Goal: Task Accomplishment & Management: Manage account settings

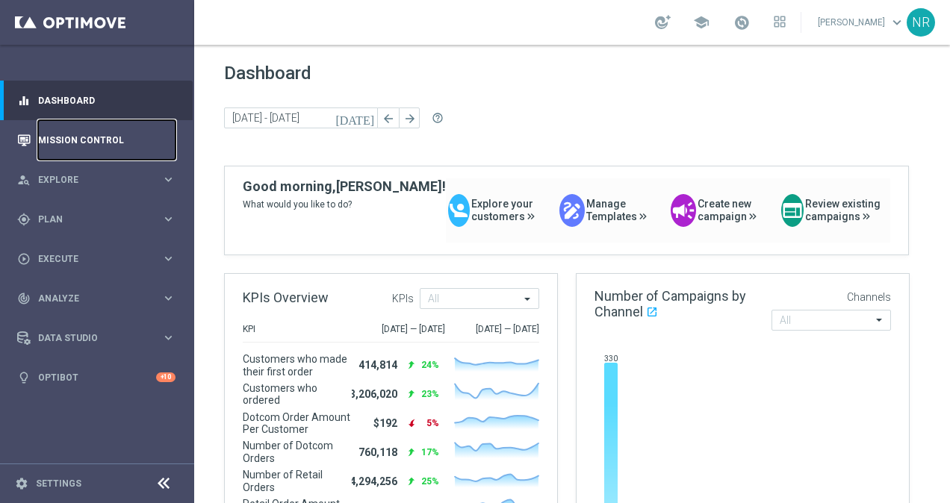
click at [72, 148] on link "Mission Control" at bounding box center [106, 140] width 137 height 40
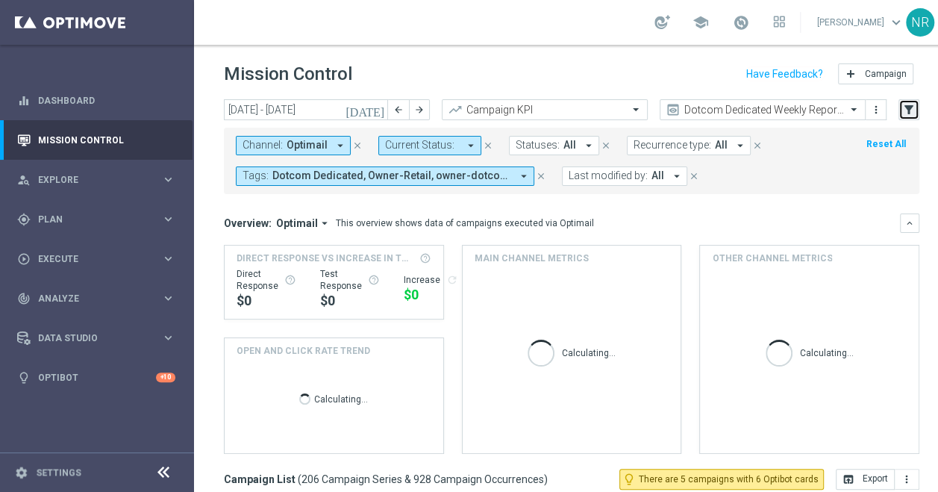
click at [918, 107] on button "filter_alt" at bounding box center [909, 109] width 21 height 21
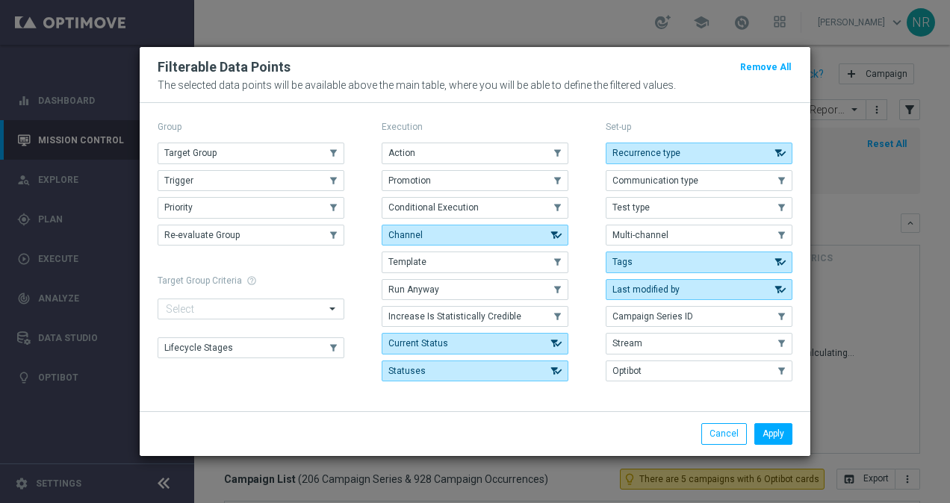
click at [291, 151] on button "Target Group" at bounding box center [251, 153] width 187 height 21
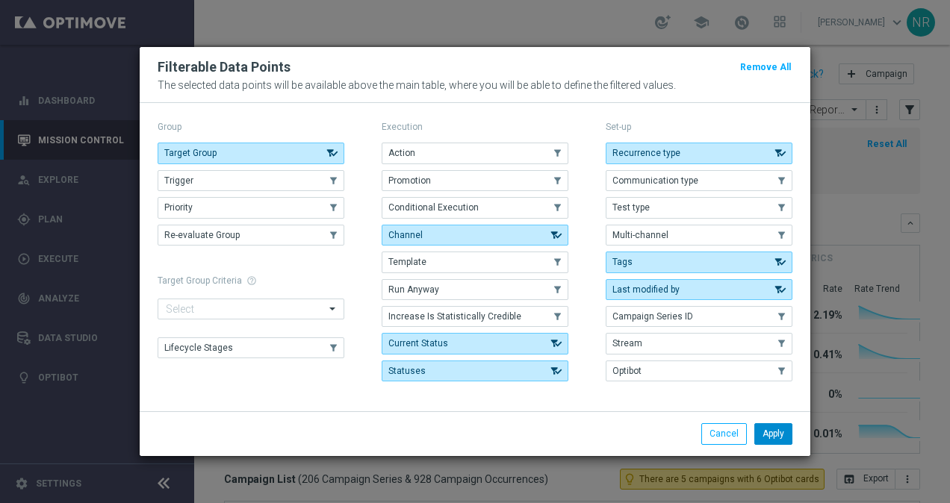
click at [773, 426] on button "Apply" at bounding box center [773, 433] width 38 height 21
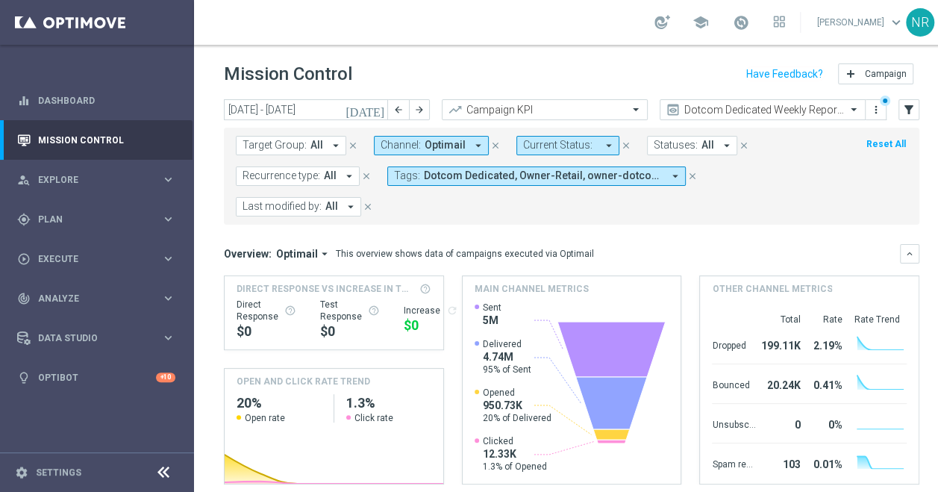
click at [299, 148] on span "Target Group:" at bounding box center [275, 145] width 64 height 13
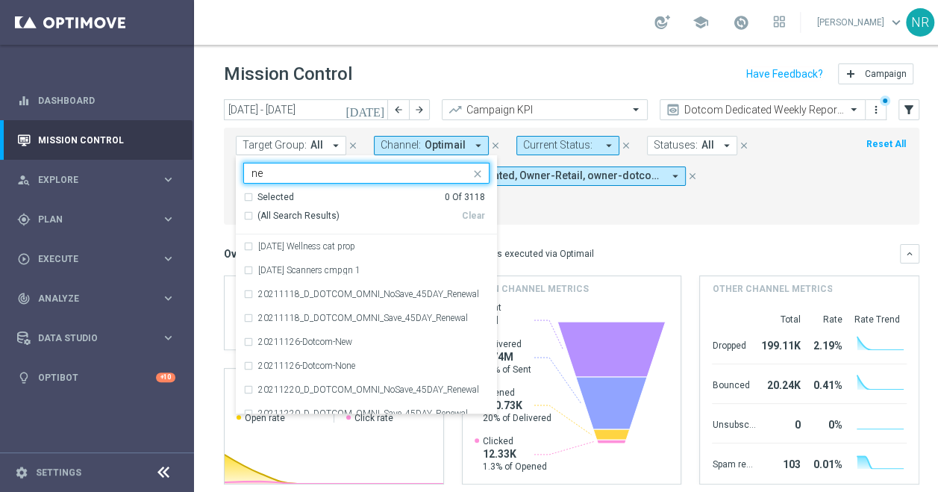
type input "n"
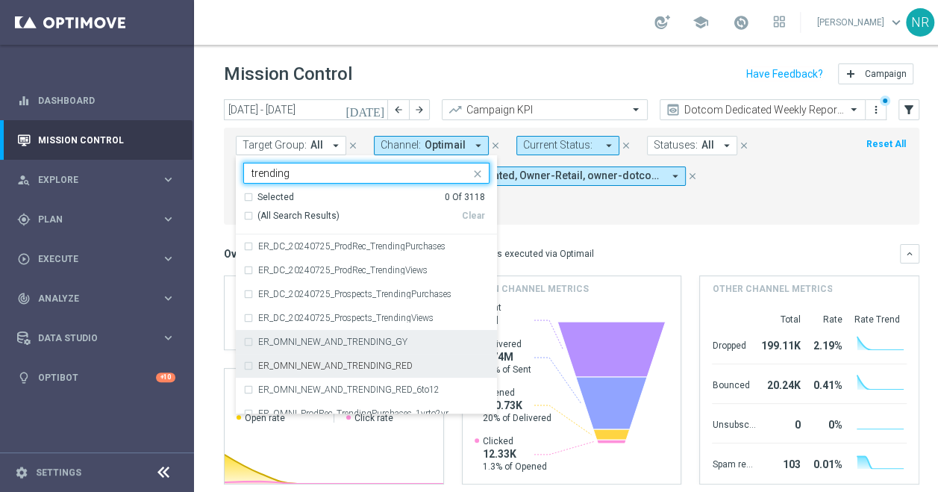
click at [393, 349] on div "ER_OMNI_NEW_AND_TRENDING_GY" at bounding box center [366, 342] width 246 height 24
type input "trending"
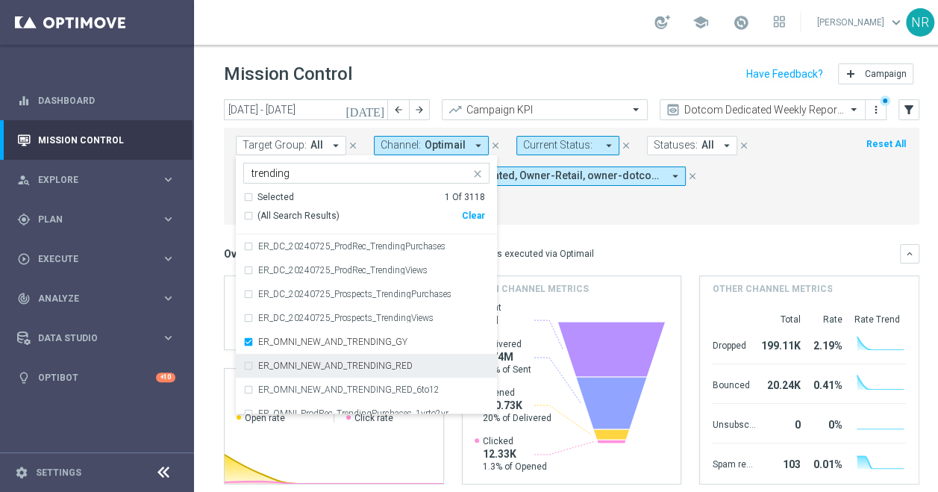
click at [388, 373] on div "ER_OMNI_NEW_AND_TRENDING_RED" at bounding box center [366, 366] width 246 height 24
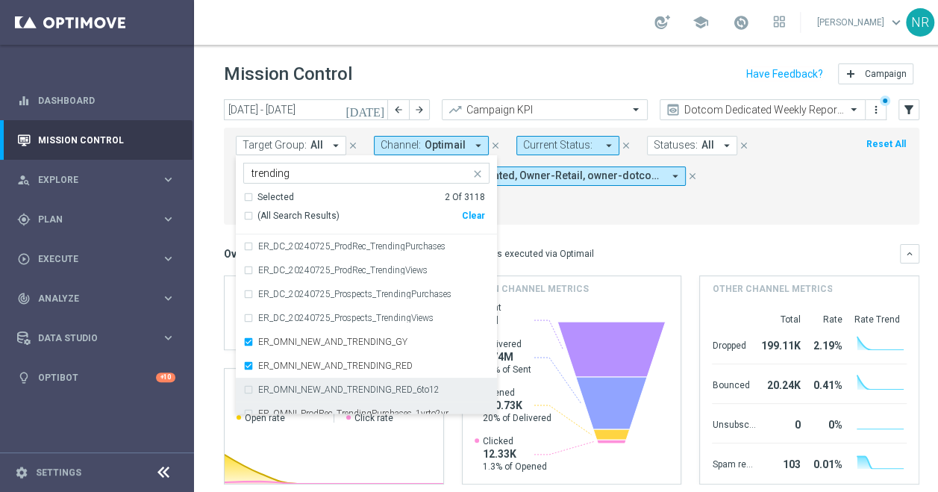
scroll to position [32, 0]
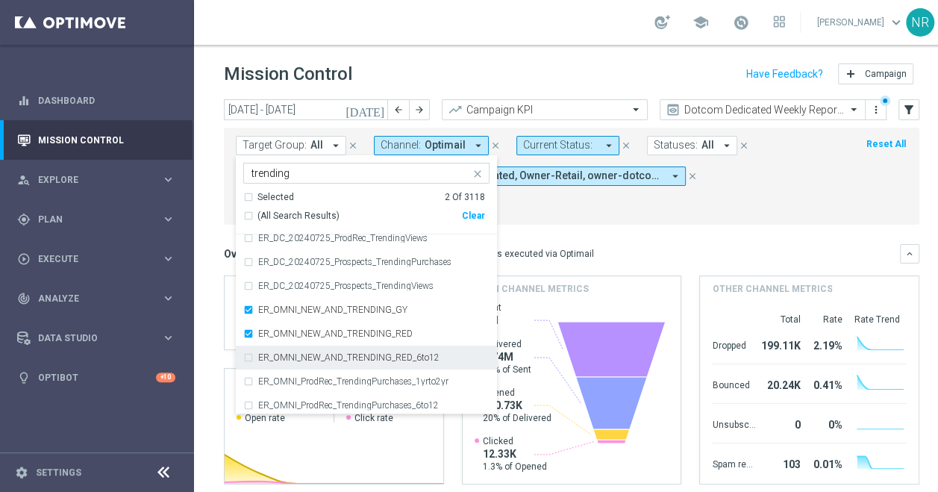
click at [815, 193] on form "Target Group: All arrow_drop_down Selected 2 of 3118 trending Selected 2 Of 311…" at bounding box center [538, 176] width 605 height 81
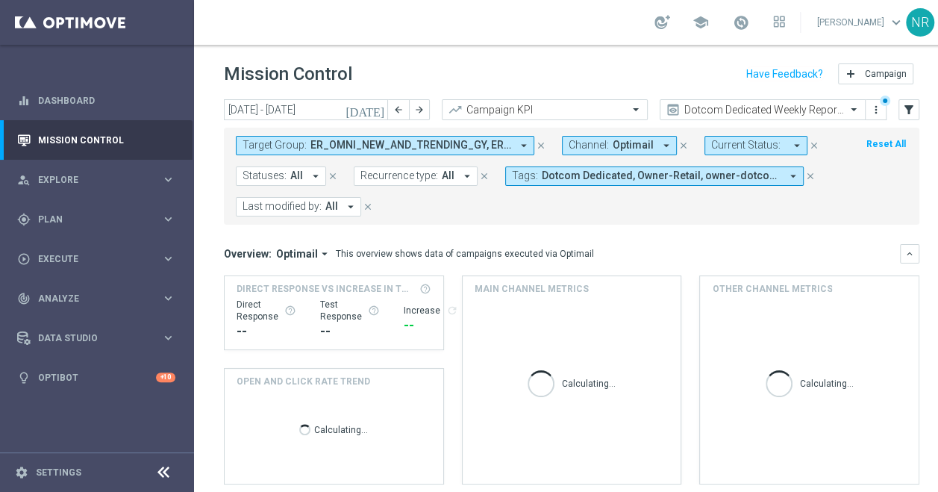
click at [379, 111] on icon "[DATE]" at bounding box center [366, 109] width 40 height 13
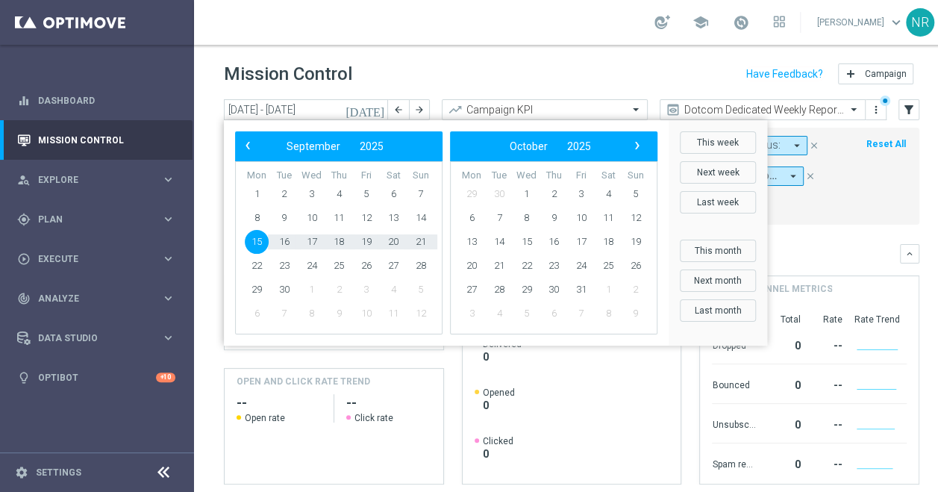
type input "[DATE] - [DATE]"
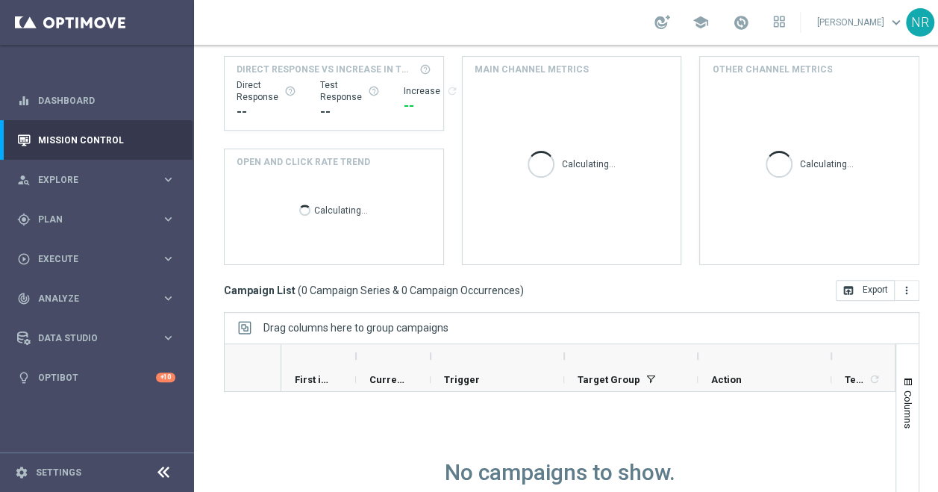
scroll to position [0, 0]
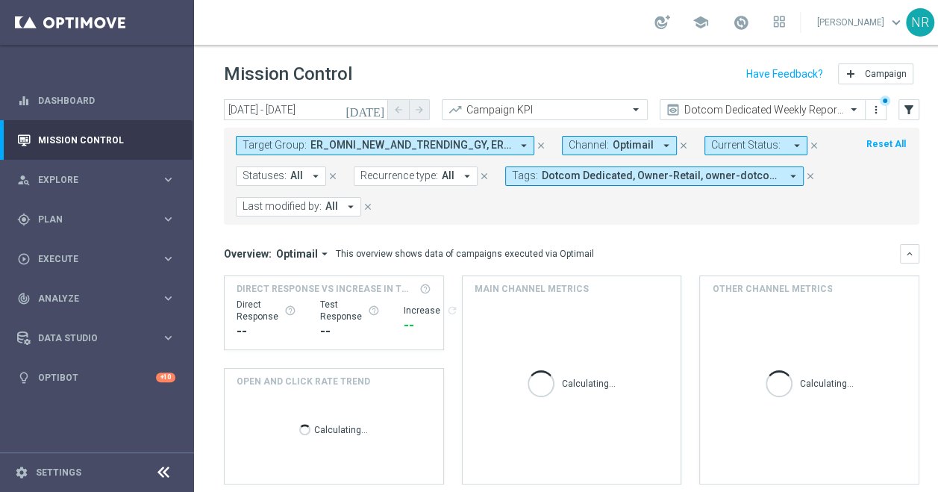
click at [393, 146] on span "ER_OMNI_NEW_AND_TRENDING_GY, ER_OMNI_NEW_AND_TRENDING_RED" at bounding box center [411, 145] width 201 height 13
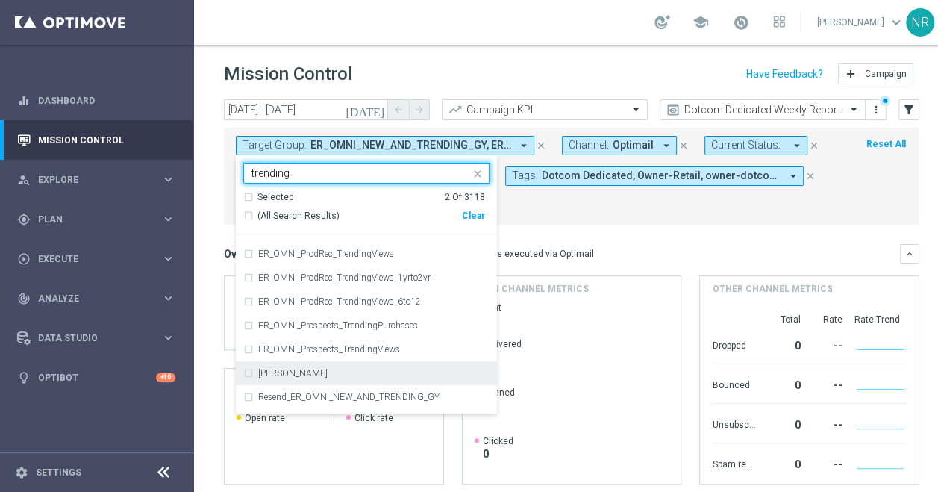
scroll to position [251, 0]
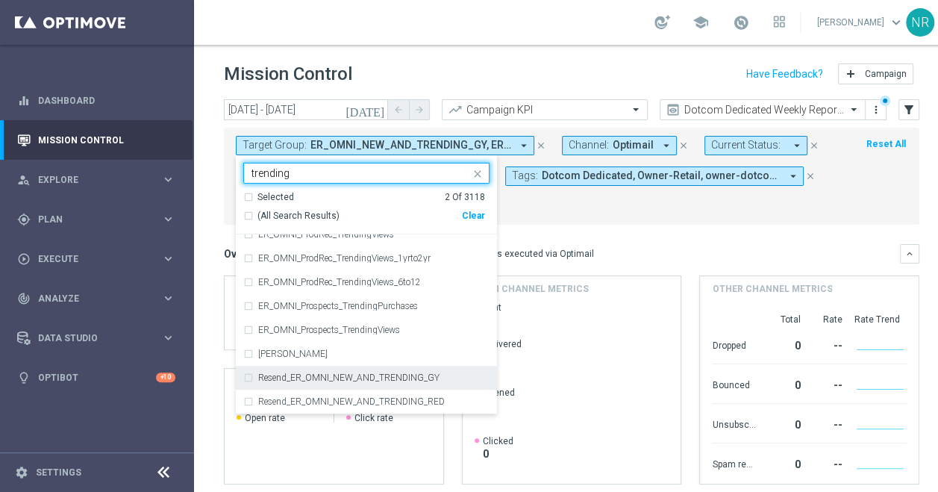
click at [414, 367] on div "Resend_ER_OMNI_NEW_AND_TRENDING_GY" at bounding box center [366, 378] width 246 height 24
type input "trending"
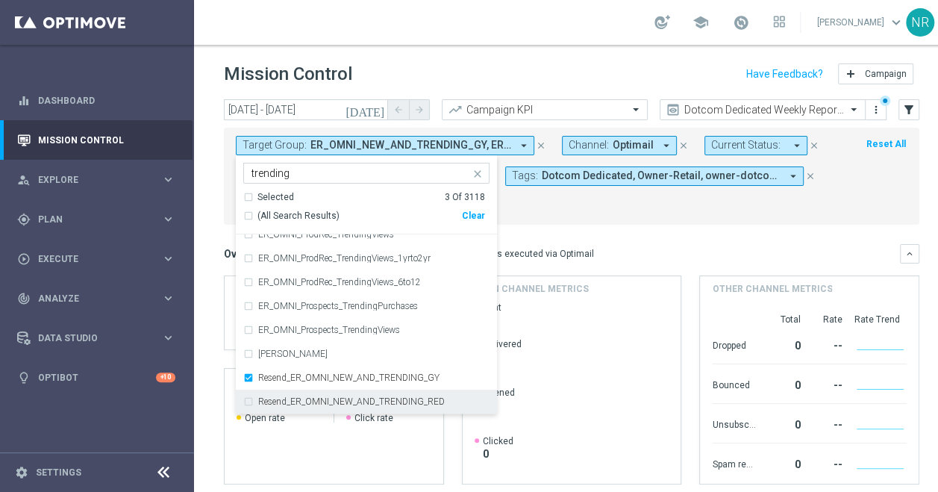
click at [412, 399] on label "Resend_ER_OMNI_NEW_AND_TRENDING_RED" at bounding box center [351, 401] width 187 height 9
click at [708, 221] on div "Target Group: ER_OMNI_NEW_AND_TRENDING_GY, ER_OMNI_NEW_AND_TRENDING_RED arrow_d…" at bounding box center [572, 176] width 696 height 97
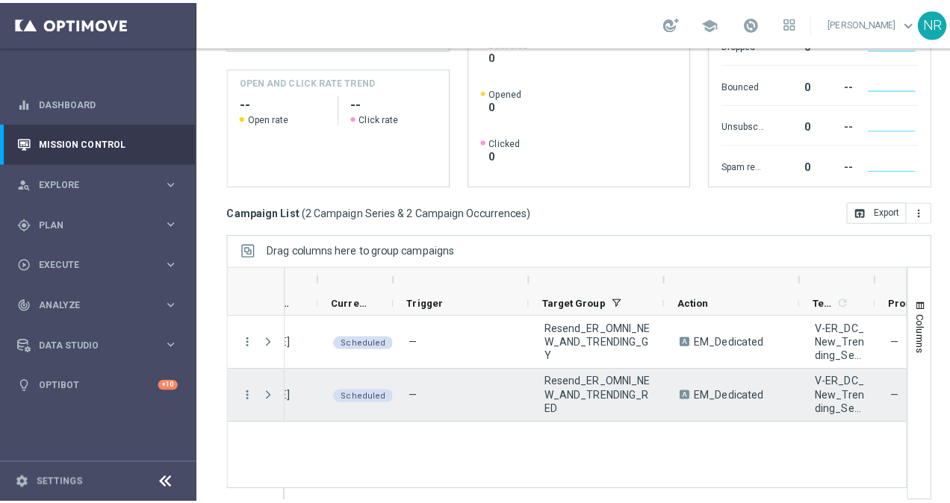
scroll to position [0, 37]
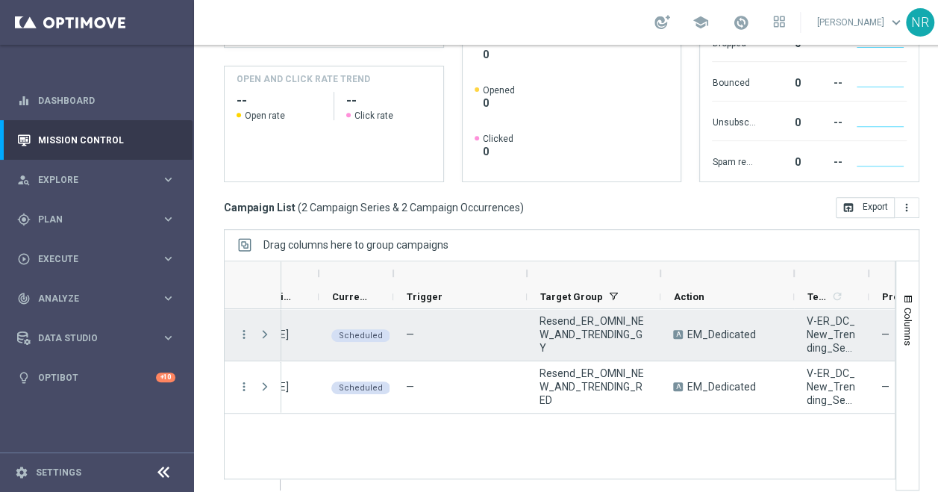
click at [578, 347] on div "Resend_ER_OMNI_NEW_AND_TRENDING_GY" at bounding box center [594, 335] width 134 height 52
drag, startPoint x: 654, startPoint y: 339, endPoint x: 539, endPoint y: 328, distance: 115.5
click at [539, 328] on div "Resend_ER_OMNI_NEW_AND_TRENDING_GY" at bounding box center [594, 335] width 134 height 52
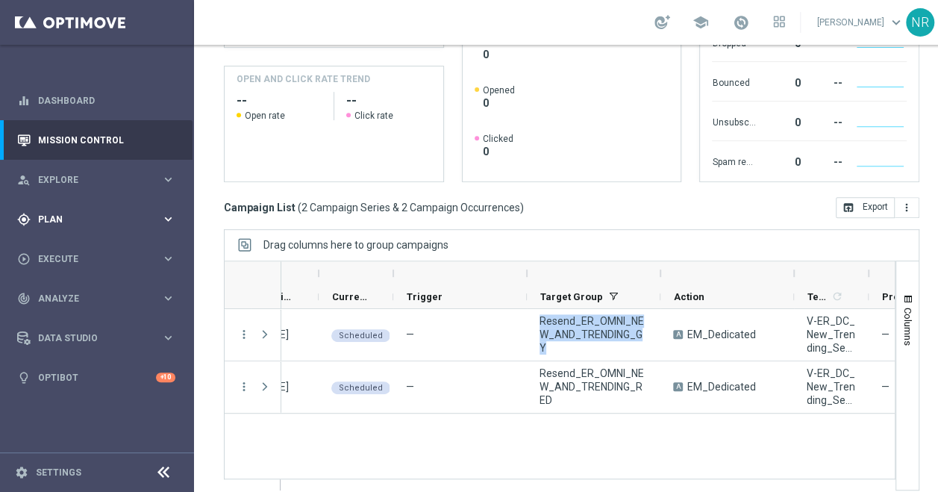
click at [75, 223] on span "Plan" at bounding box center [99, 219] width 123 height 9
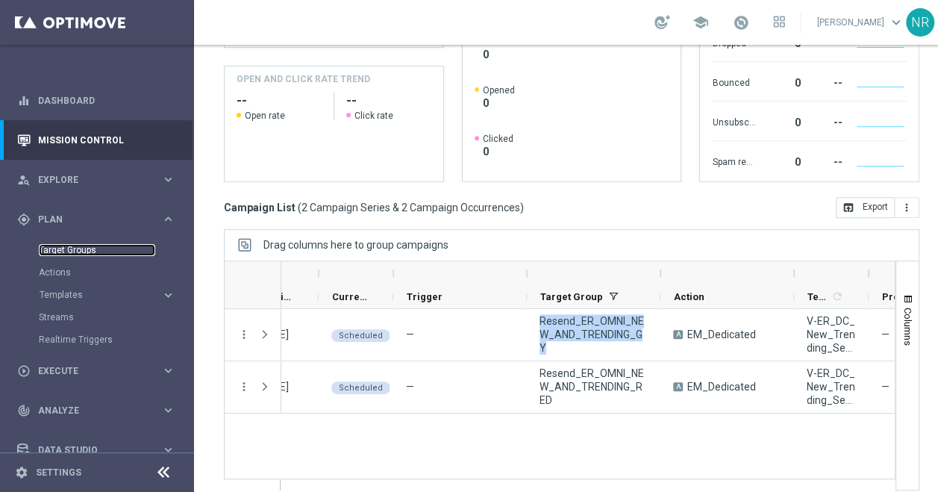
click at [69, 246] on link "Target Groups" at bounding box center [97, 250] width 116 height 12
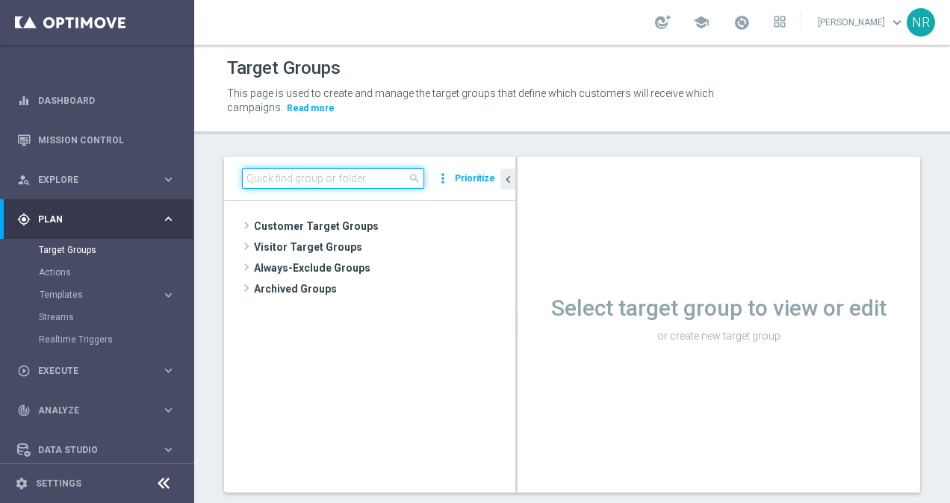
click at [326, 175] on input at bounding box center [333, 178] width 182 height 21
paste input "Resend_ER_OMNI_NEW_AND_TRENDING_GY"
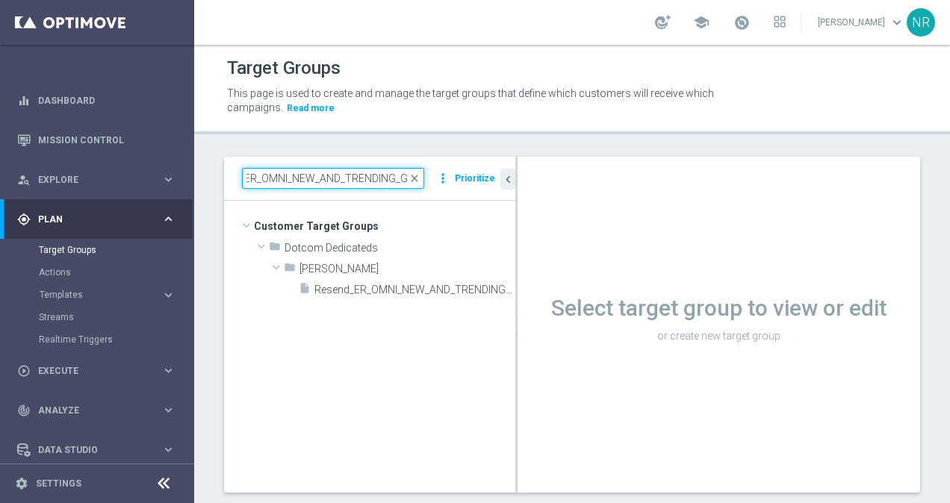
type input "Resend_ER_OMNI_NEW_AND_TRENDING_GY"
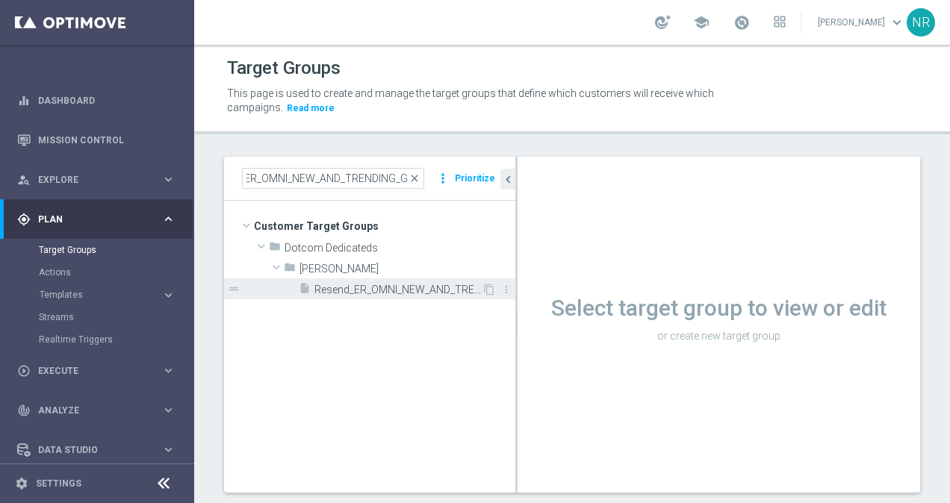
click at [337, 282] on div "insert_drive_file Resend_ER_OMNI_NEW_AND_TRENDING_GY" at bounding box center [390, 288] width 183 height 21
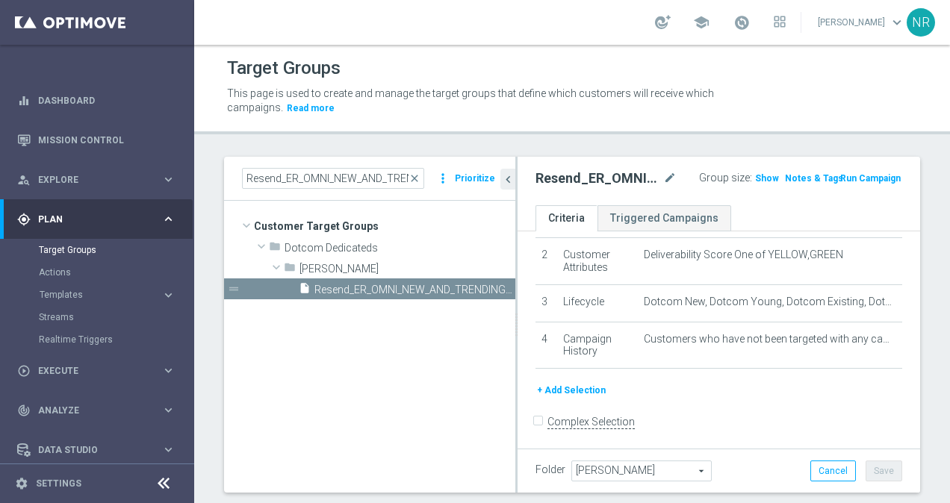
scroll to position [107, 0]
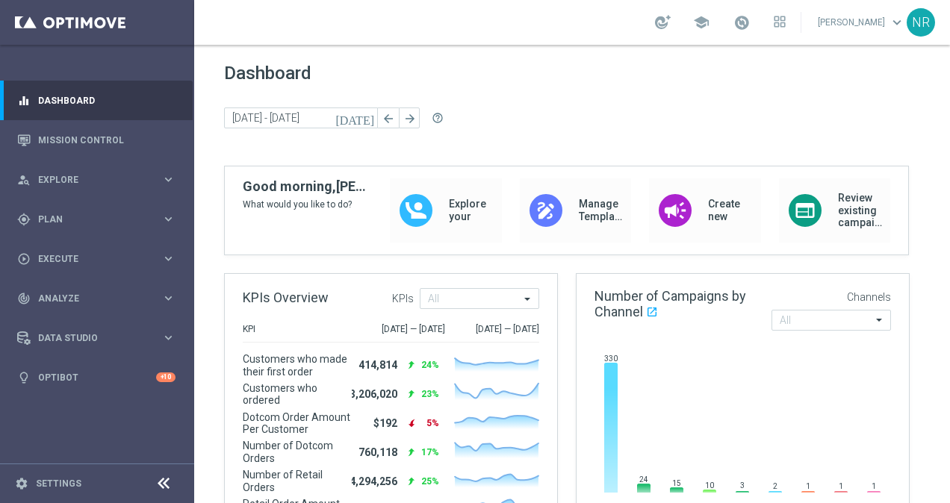
click at [488, 1] on div "school [PERSON_NAME] keyboard_arrow_down NR" at bounding box center [572, 22] width 756 height 45
click at [517, 88] on div "Dashboard today 15 Sep 2025 - 16 Sep 2025 arrow_back arrow_forward help_outline" at bounding box center [572, 114] width 696 height 103
